Goal: Information Seeking & Learning: Understand process/instructions

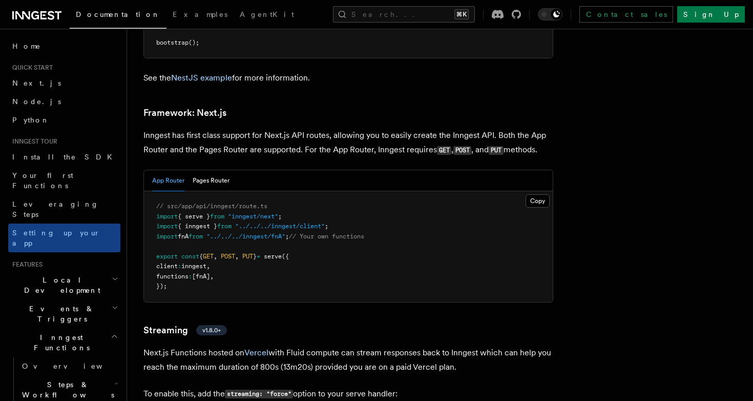
scroll to position [6668, 0]
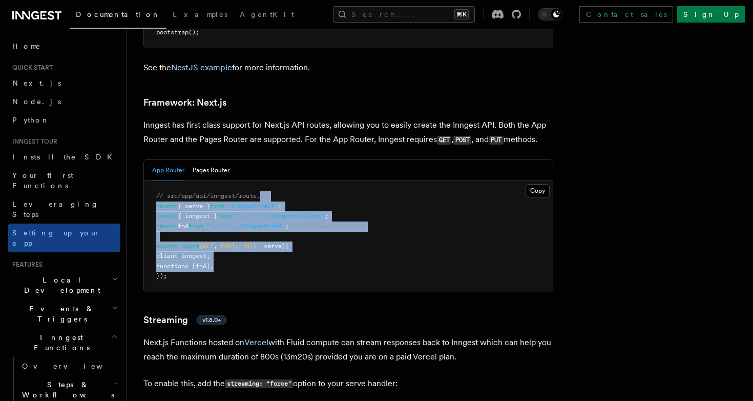
drag, startPoint x: 262, startPoint y: 155, endPoint x: 286, endPoint y: 219, distance: 68.2
click at [286, 219] on pre "// src/app/api/inngest/route.ts import { serve } from "inngest/next" ; import {…" at bounding box center [348, 236] width 409 height 111
drag, startPoint x: 286, startPoint y: 220, endPoint x: 283, endPoint y: 158, distance: 62.1
click at [283, 181] on pre "// src/app/api/inngest/route.ts import { serve } from "inngest/next" ; import {…" at bounding box center [348, 236] width 409 height 111
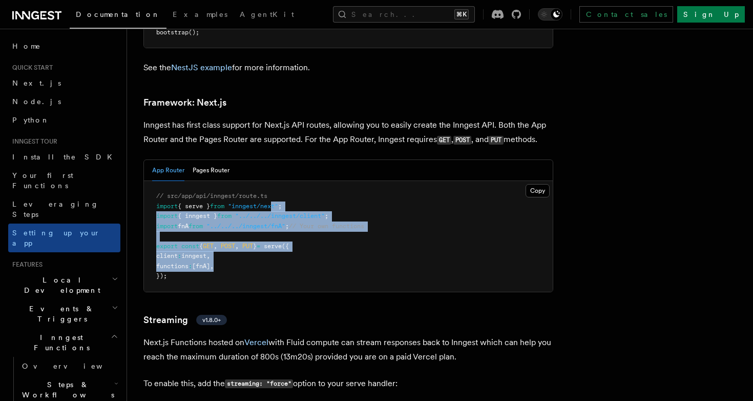
click at [278, 202] on span ""inngest/next"" at bounding box center [253, 205] width 50 height 7
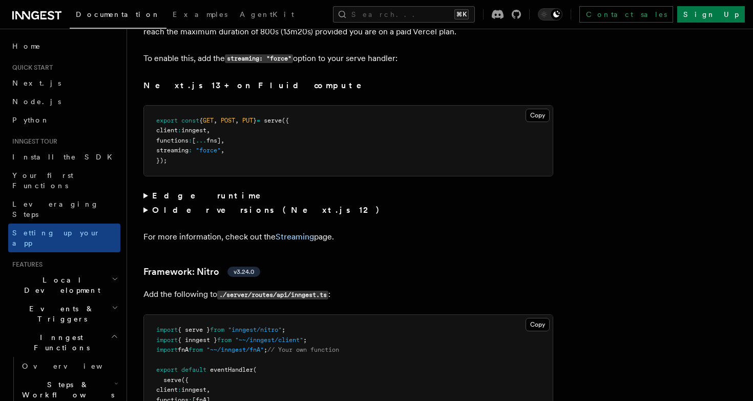
scroll to position [7094, 0]
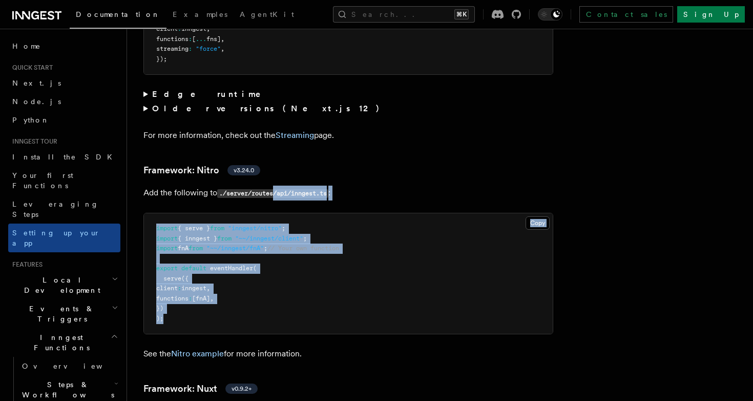
drag, startPoint x: 276, startPoint y: 141, endPoint x: 254, endPoint y: 270, distance: 131.0
click at [254, 270] on pre "import { serve } from "inngest/nitro" ; import { inngest } from "~~/inngest/cli…" at bounding box center [348, 273] width 409 height 120
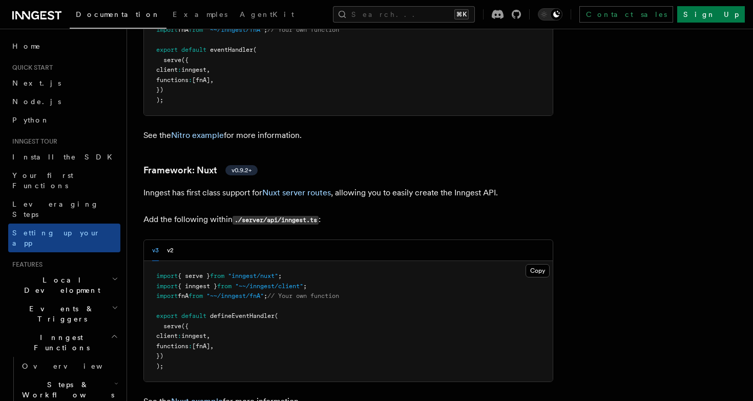
scroll to position [7331, 0]
